Goal: Navigation & Orientation: Go to known website

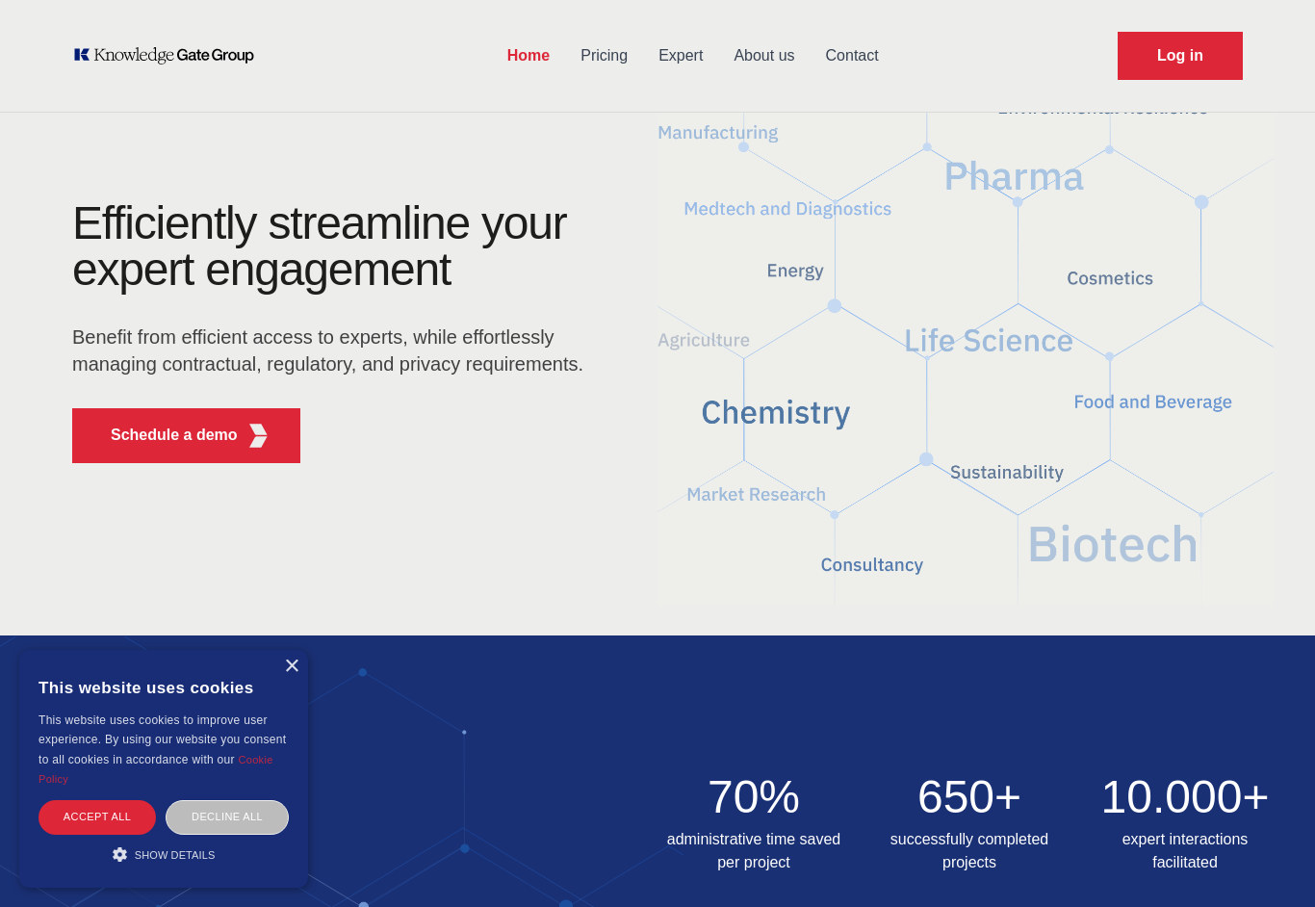
scroll to position [41, 0]
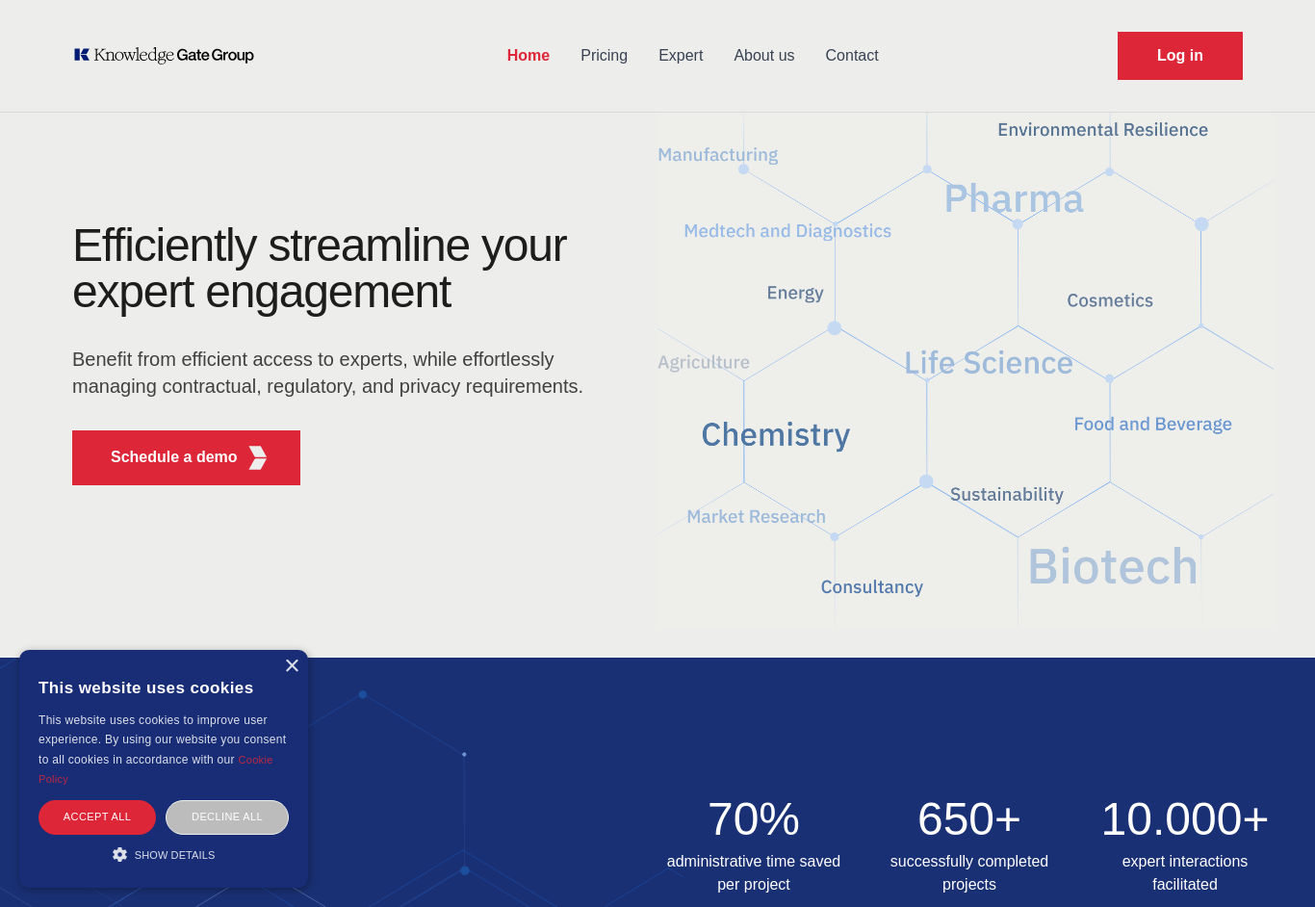
click at [298, 674] on div "×" at bounding box center [291, 667] width 14 height 14
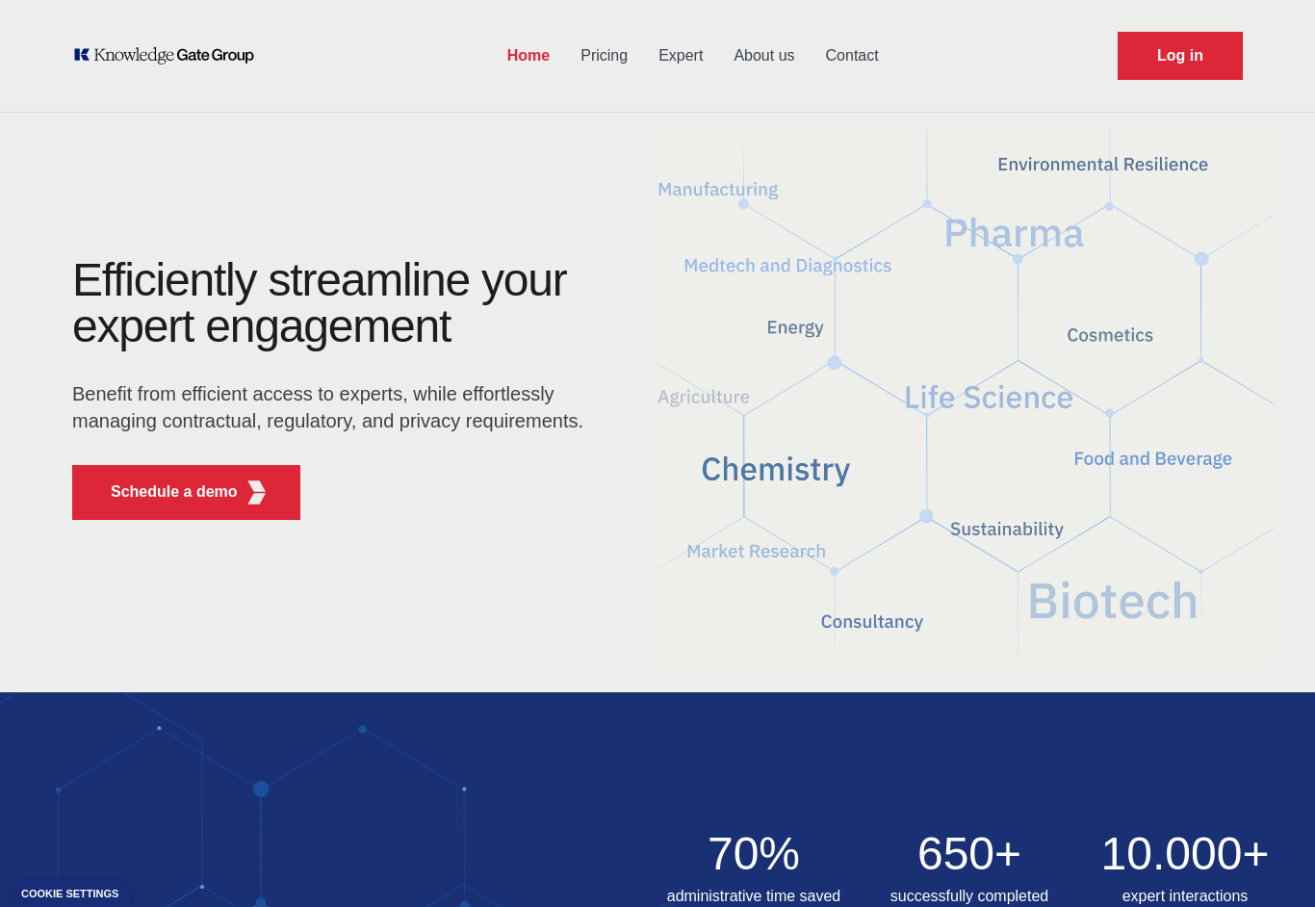
scroll to position [0, 0]
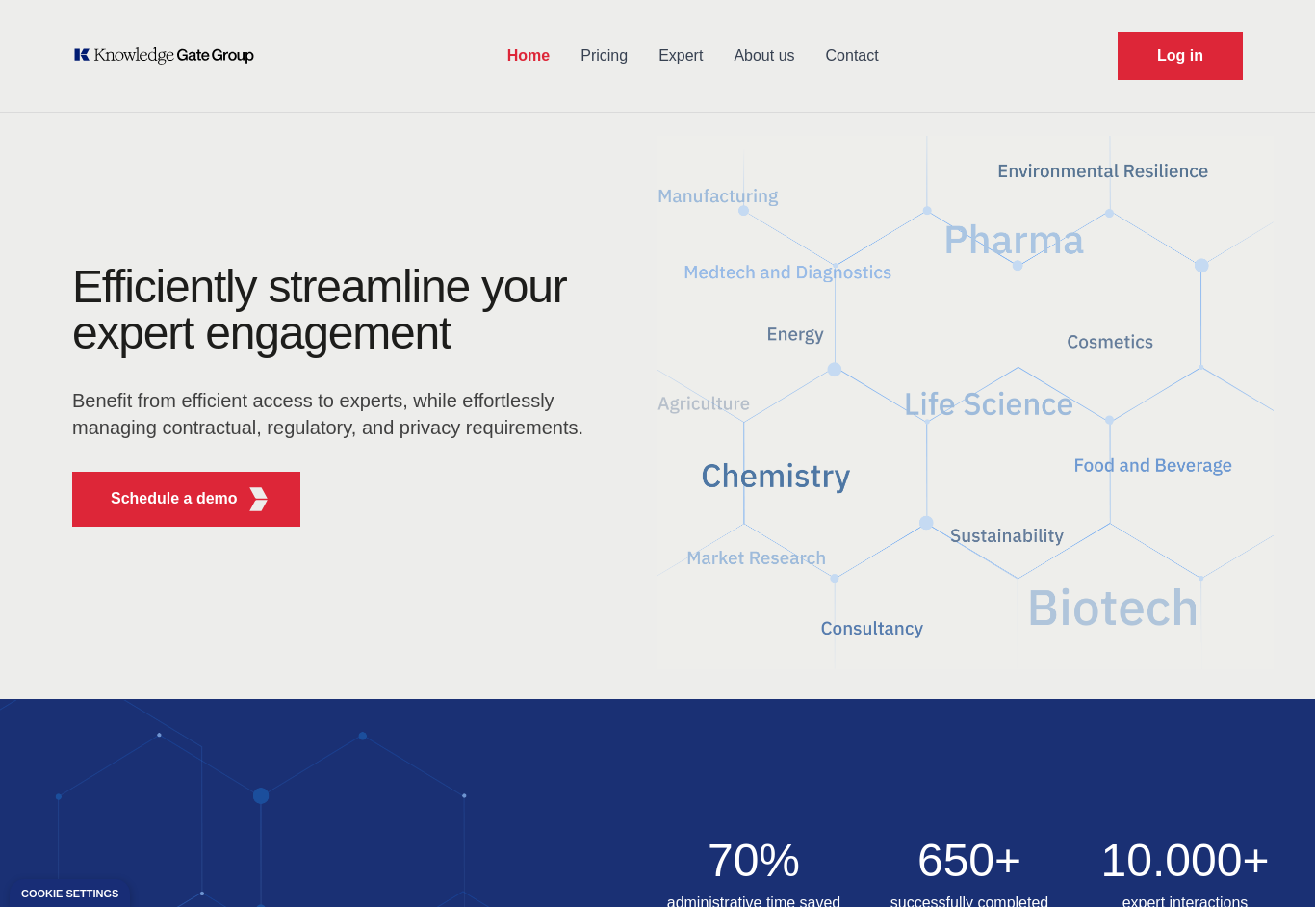
click at [1208, 60] on link "Log in" at bounding box center [1180, 56] width 125 height 48
click at [1198, 62] on link "Log in" at bounding box center [1180, 56] width 125 height 48
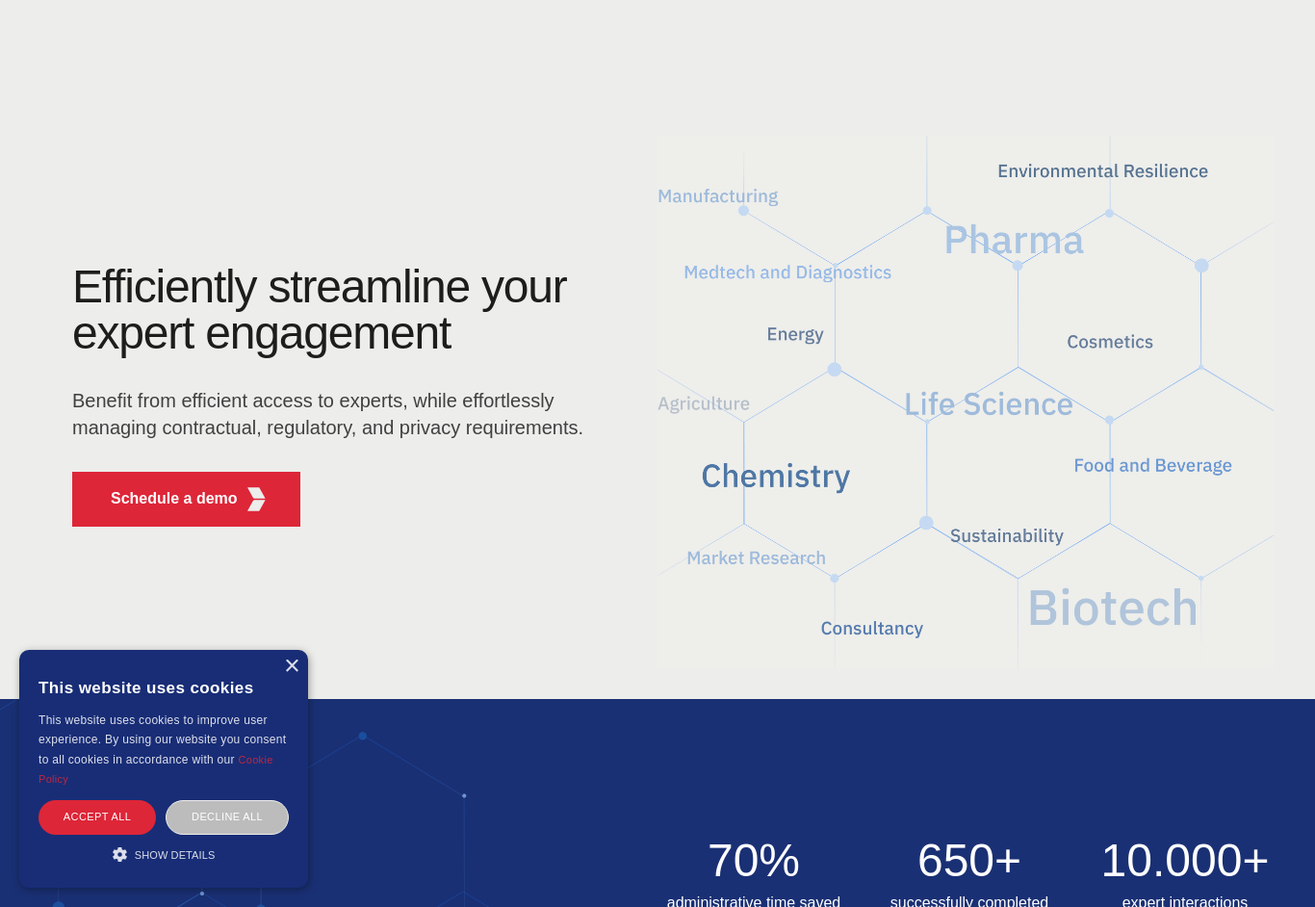
scroll to position [80, 0]
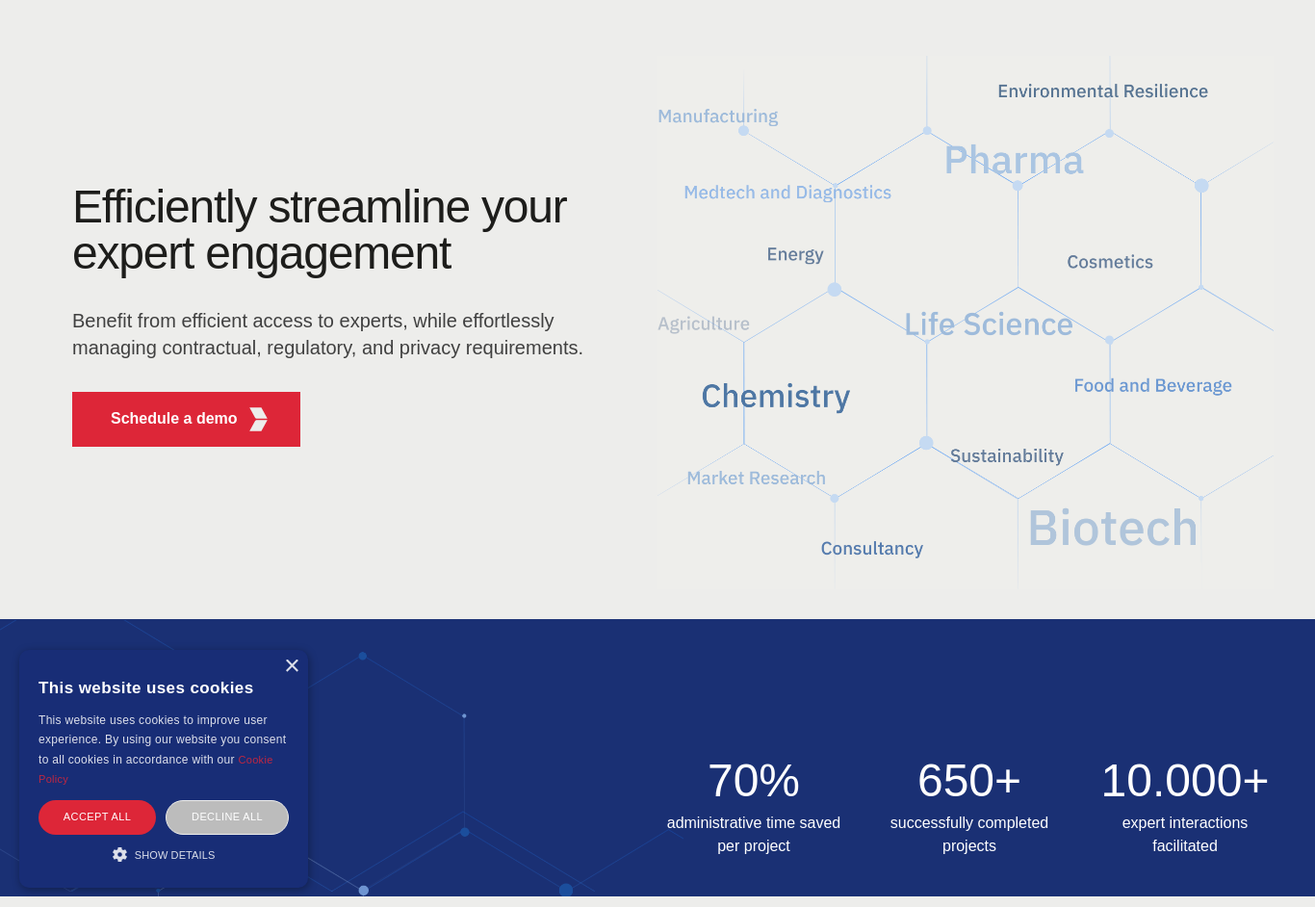
click at [287, 664] on div "×" at bounding box center [291, 667] width 14 height 14
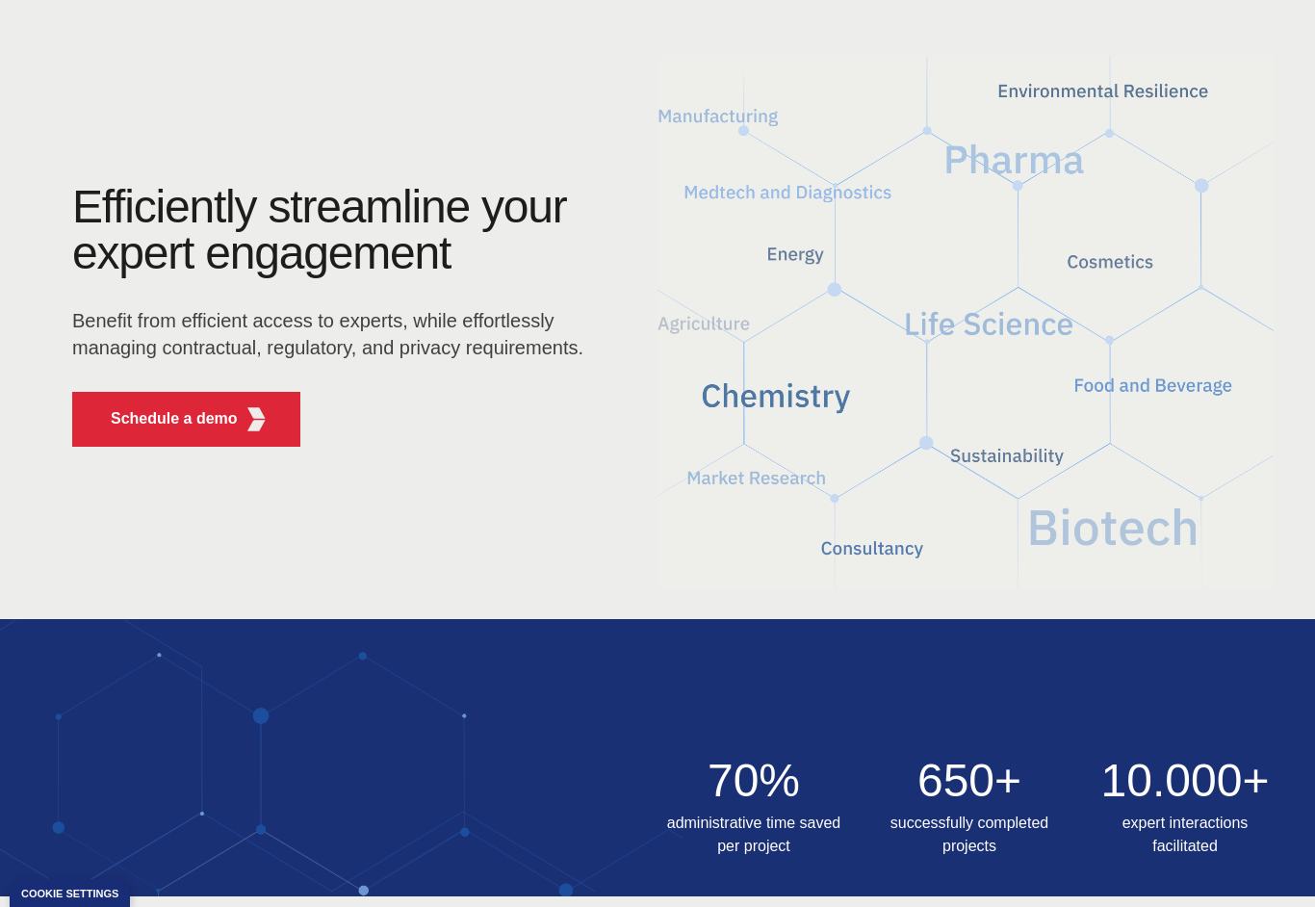
scroll to position [0, 0]
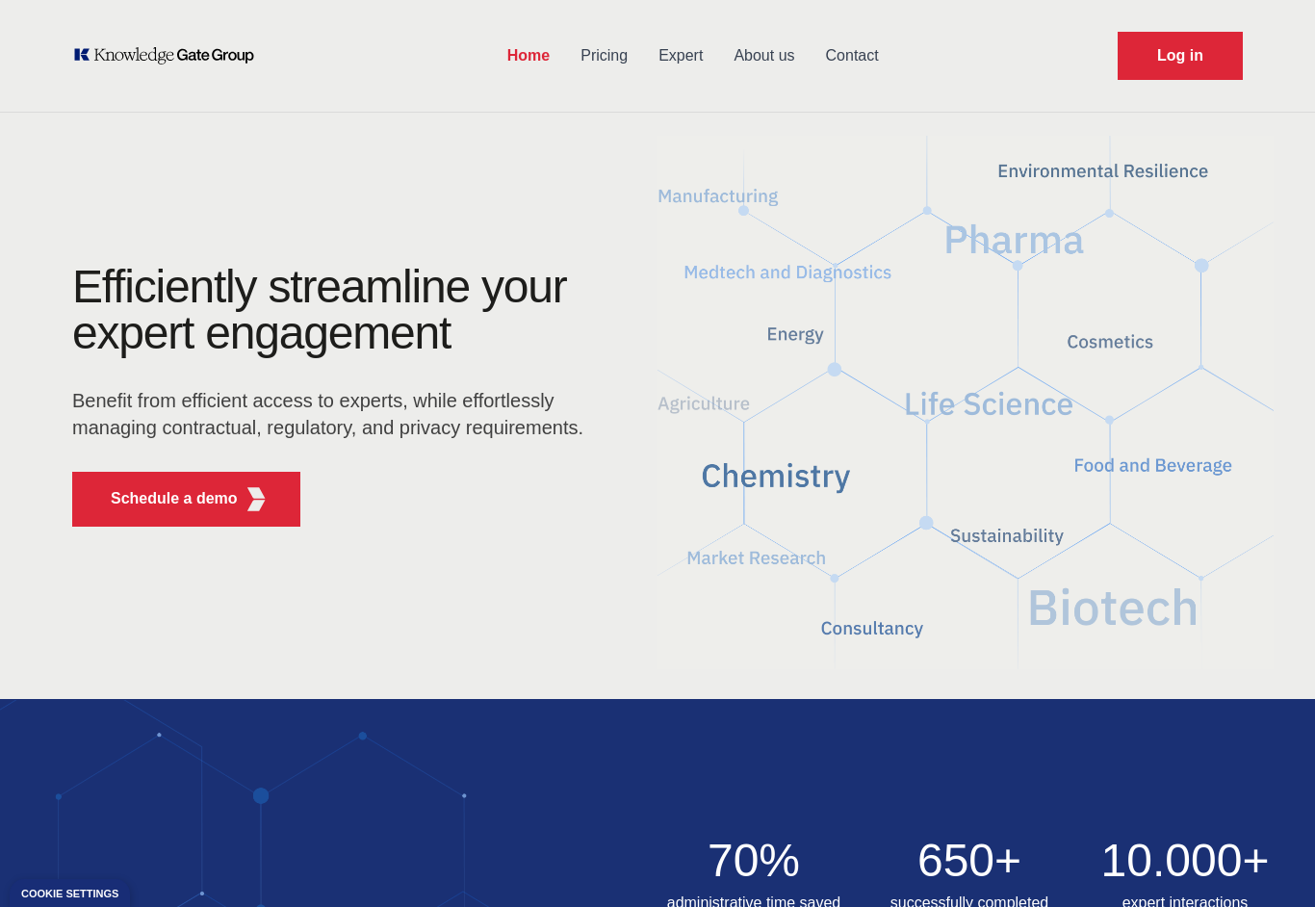
click at [1180, 59] on link "Log in" at bounding box center [1180, 56] width 125 height 48
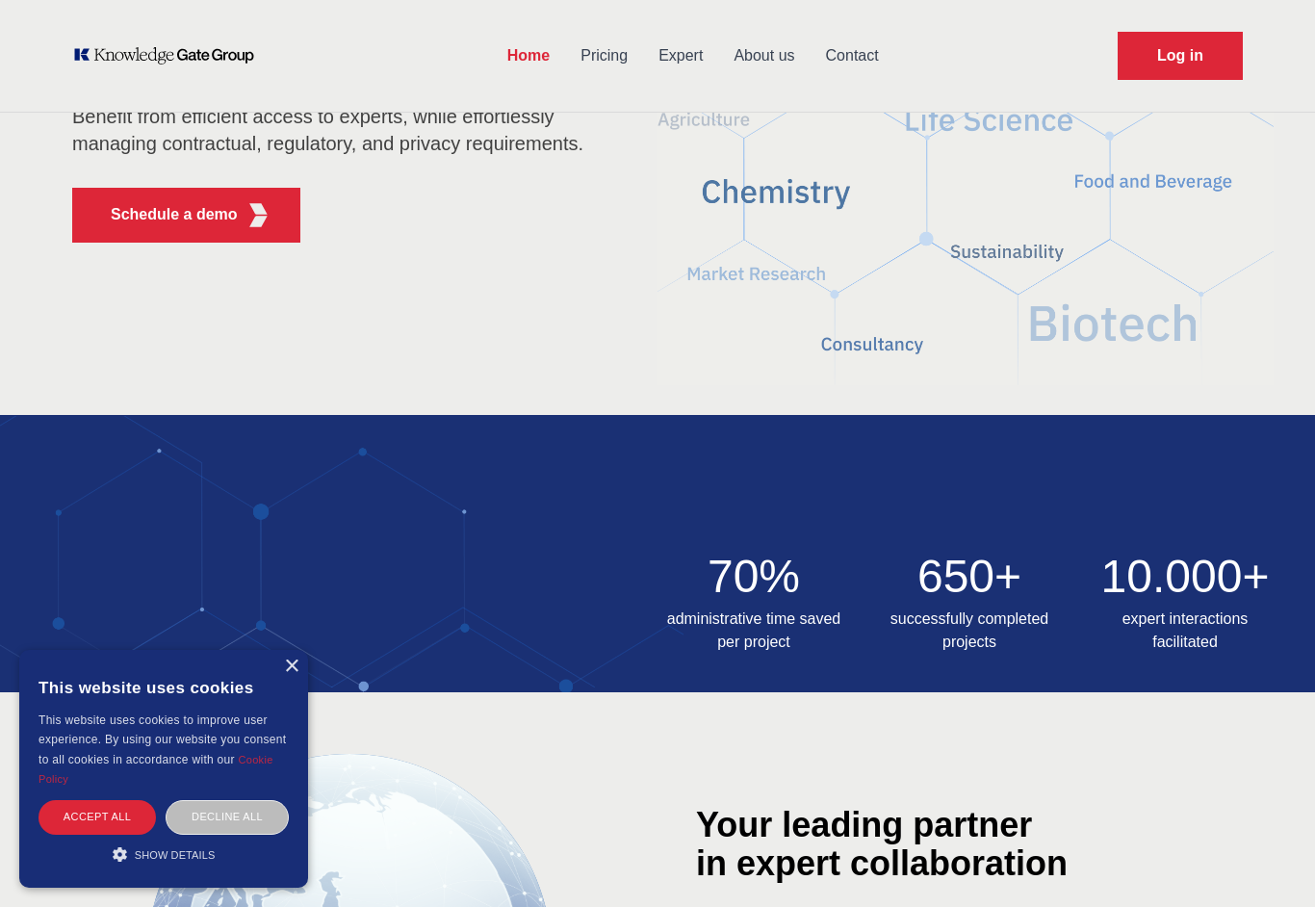
scroll to position [257, 0]
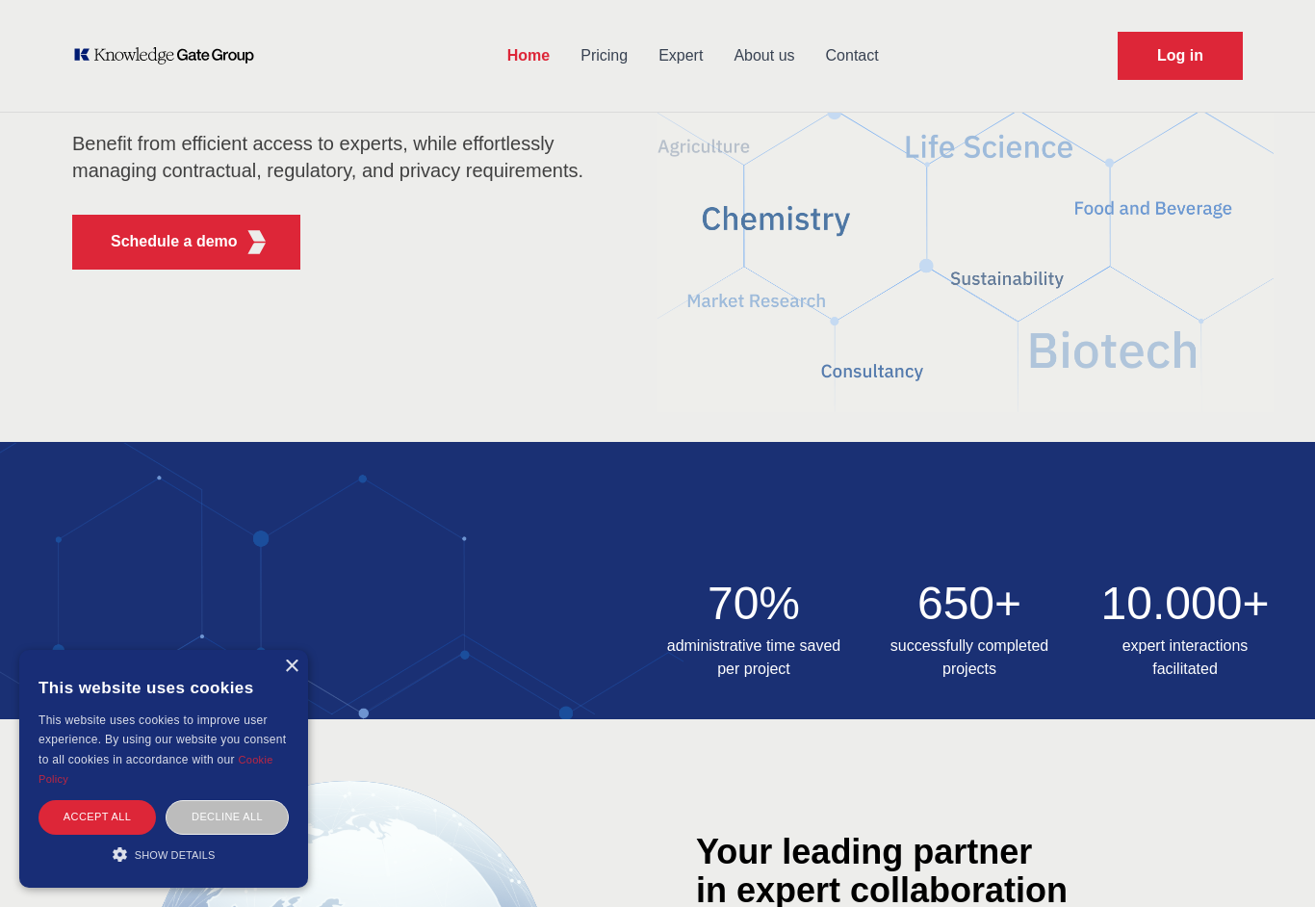
click at [296, 670] on div "×" at bounding box center [291, 667] width 14 height 14
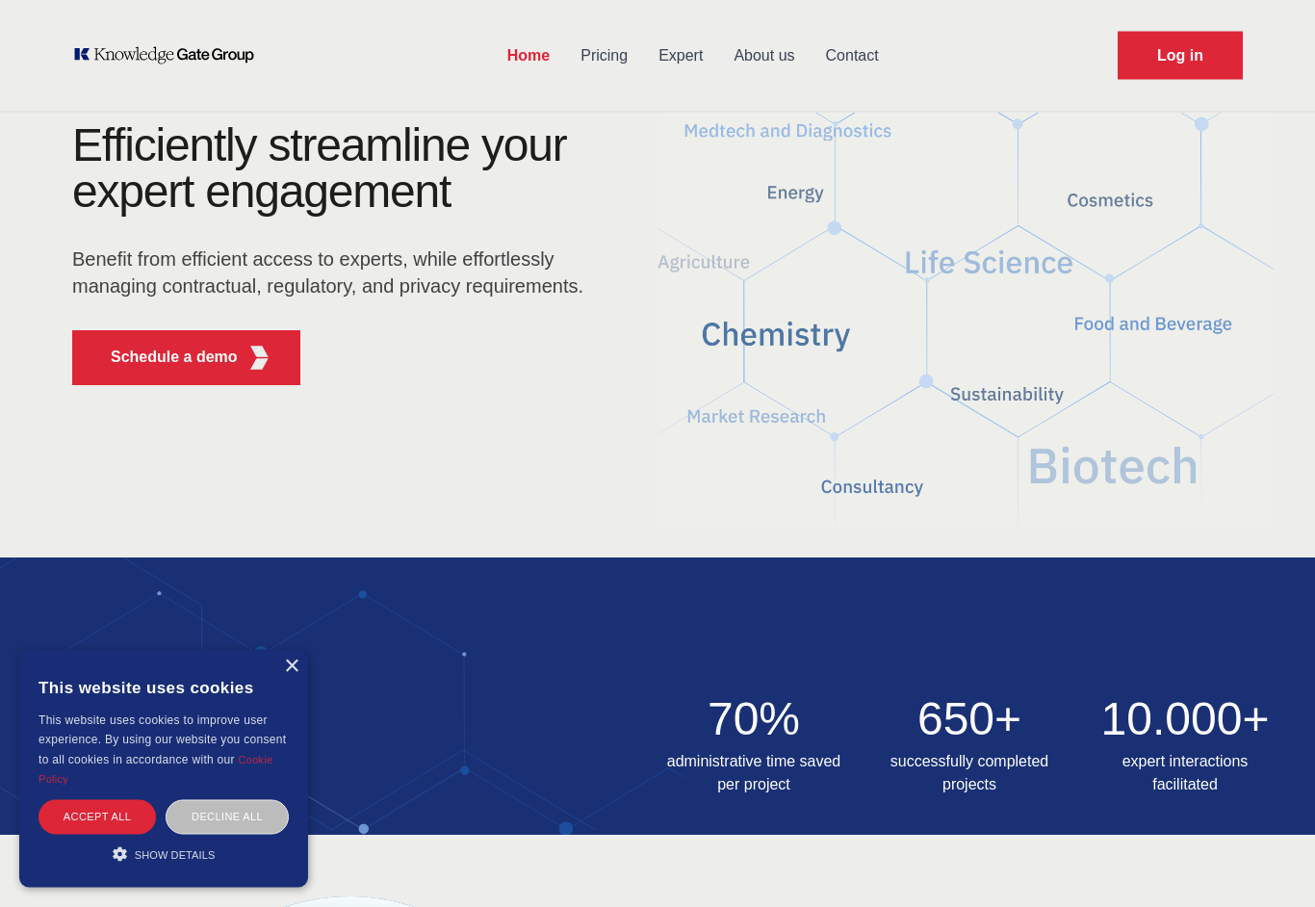
scroll to position [142, 0]
click at [293, 670] on div "×" at bounding box center [291, 667] width 14 height 14
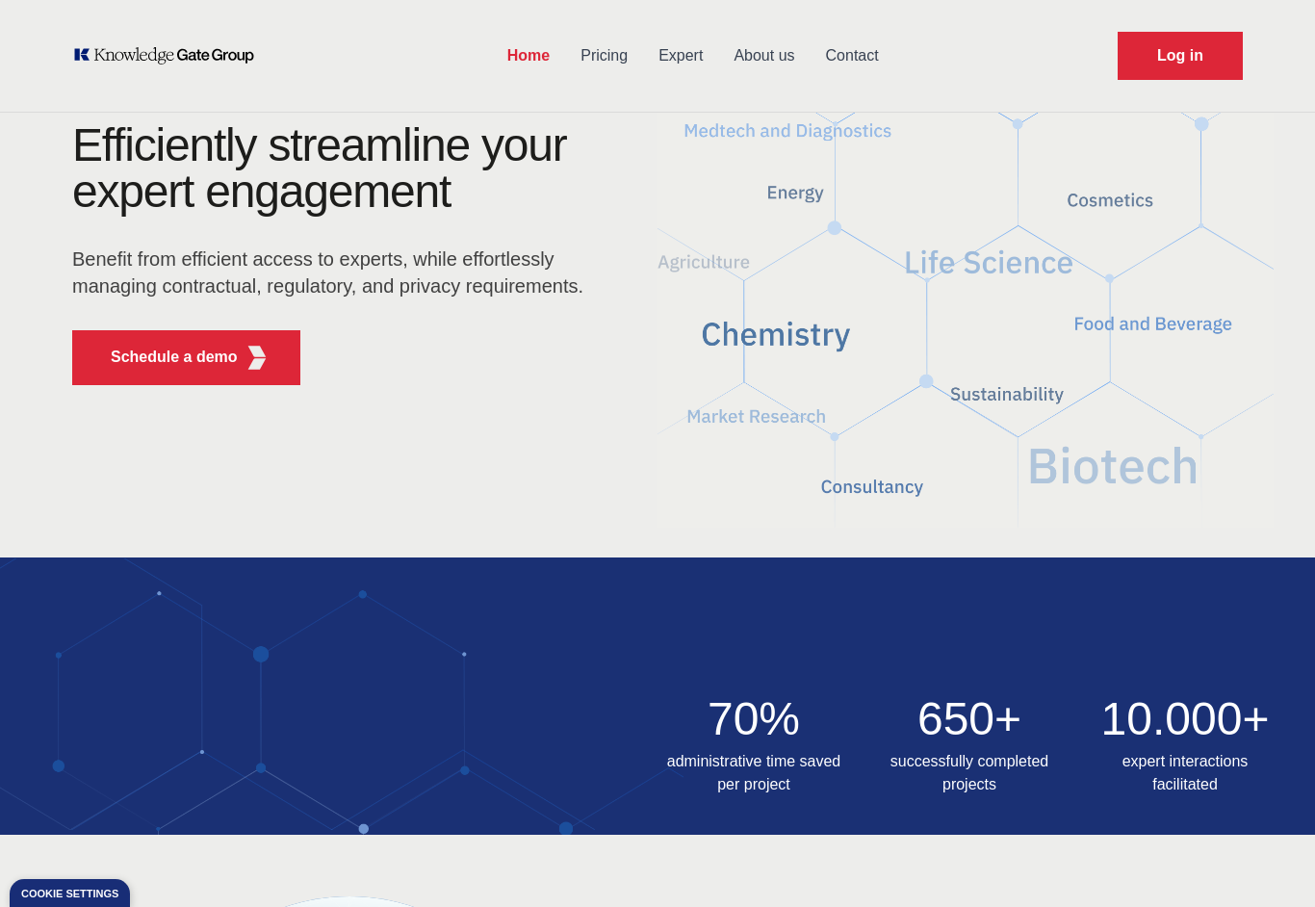
scroll to position [0, 0]
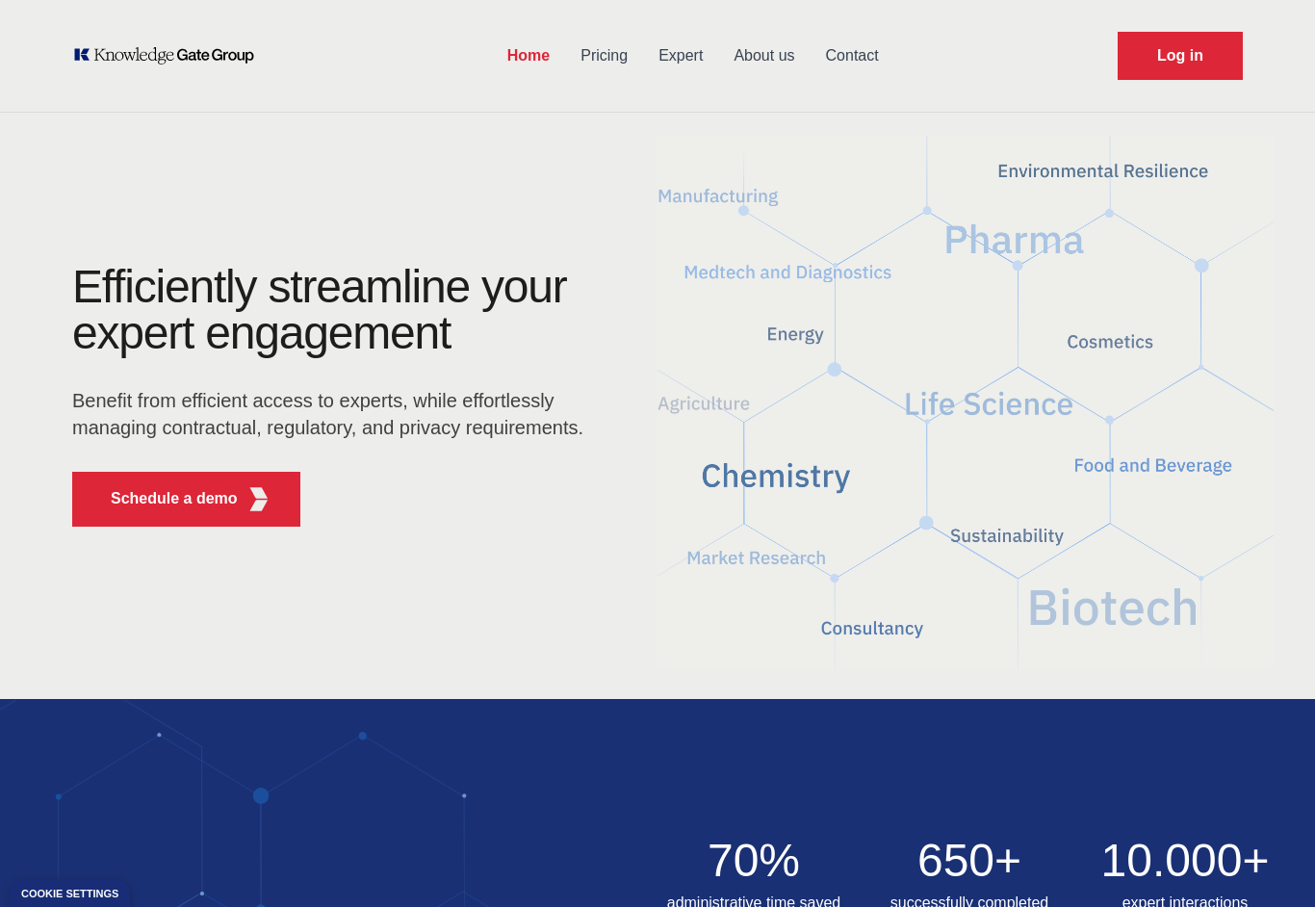
click at [1194, 50] on link "Log in" at bounding box center [1180, 56] width 125 height 48
